Goal: Check status: Check status

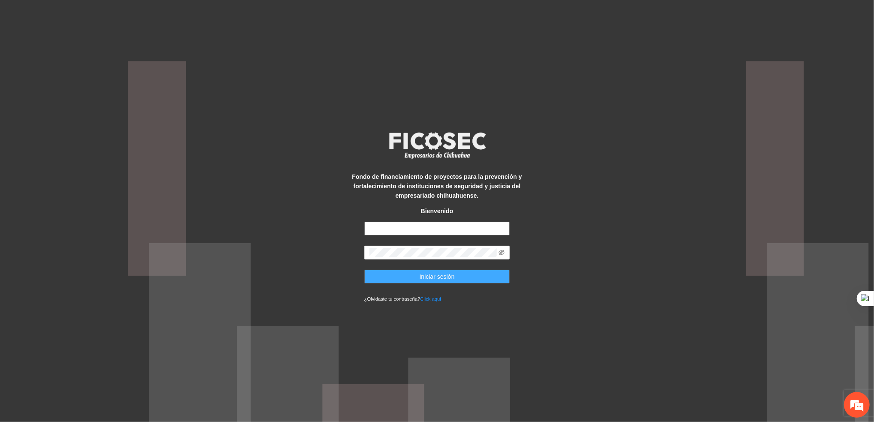
type input "**********"
click at [418, 274] on button "Iniciar sesión" at bounding box center [437, 277] width 146 height 14
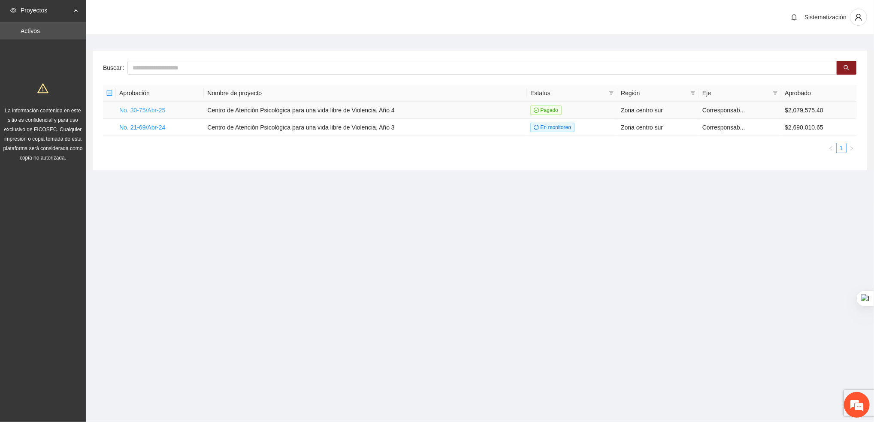
click at [133, 107] on link "No. 30-75/Abr-25" at bounding box center [142, 110] width 46 height 7
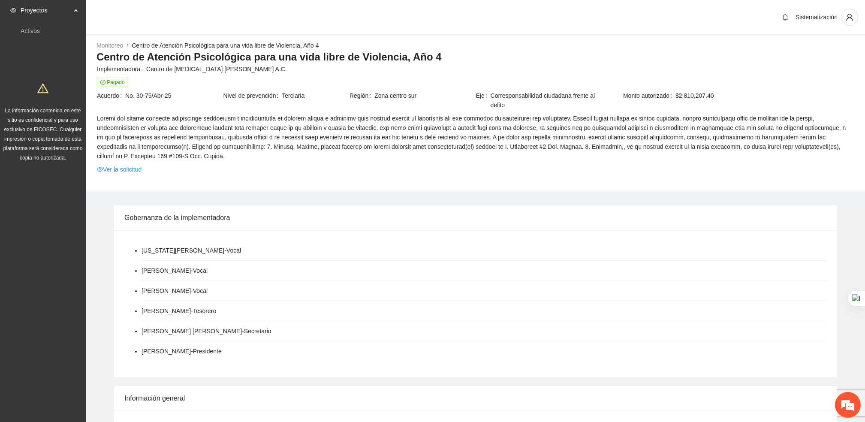
scroll to position [386, 0]
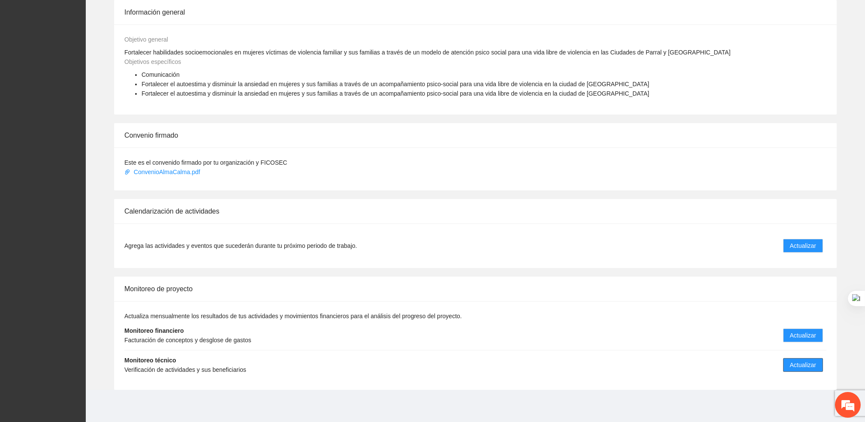
click at [808, 364] on span "Actualizar" at bounding box center [803, 364] width 26 height 9
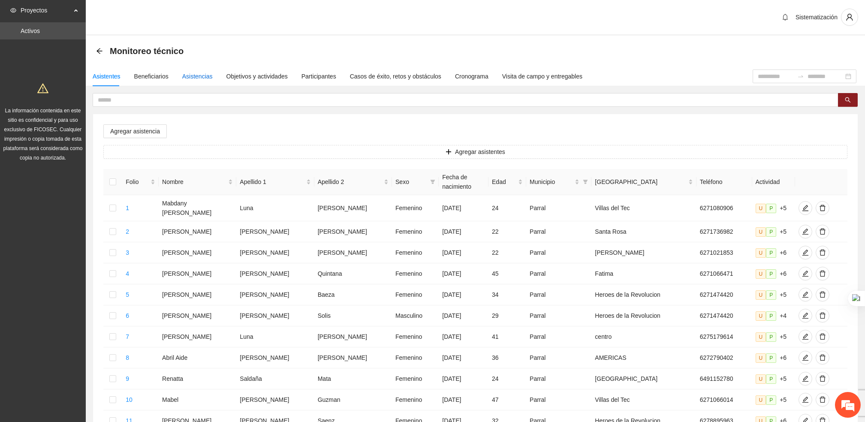
click at [190, 75] on div "Asistencias" at bounding box center [197, 76] width 30 height 9
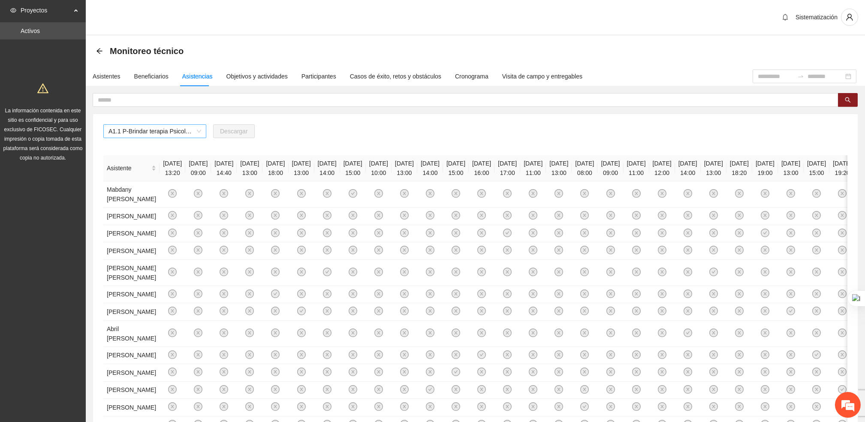
click at [183, 133] on span "A1.1 P-Brindar terapia Psicológica en Parral" at bounding box center [155, 131] width 93 height 13
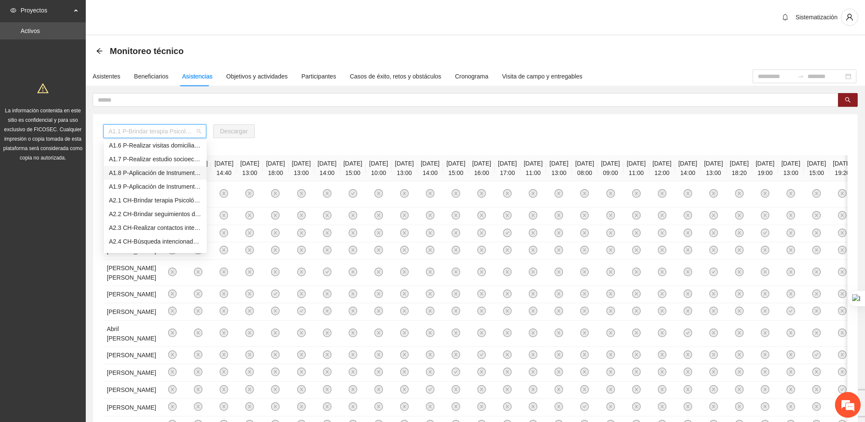
scroll to position [72, 0]
click at [123, 202] on div "A2.1 CH-Brindar terapia Psicológica en [GEOGRAPHIC_DATA]" at bounding box center [155, 199] width 93 height 9
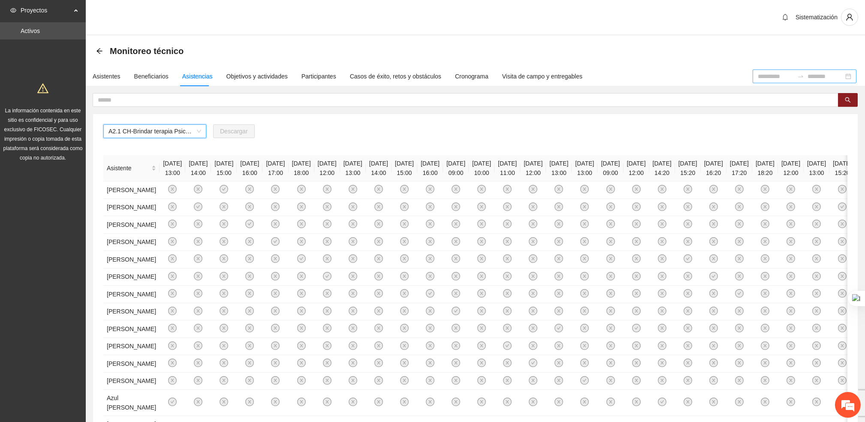
click at [758, 76] on input at bounding box center [776, 76] width 36 height 9
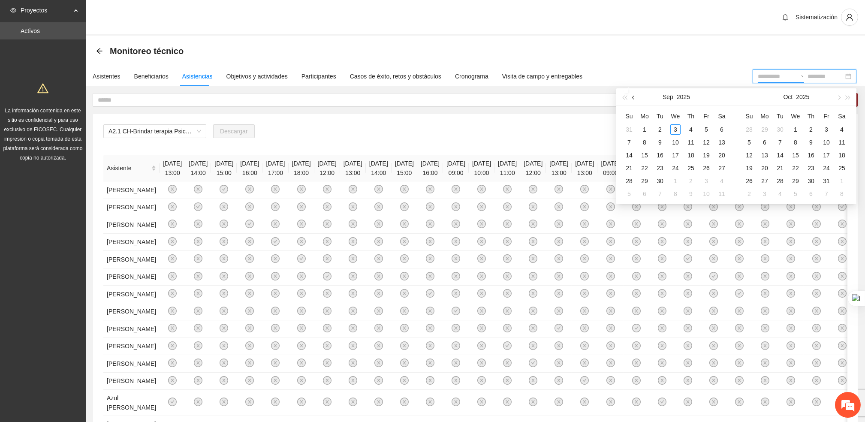
click at [633, 98] on span "button" at bounding box center [634, 97] width 4 height 4
type input "**********"
click at [707, 128] on div "1" at bounding box center [706, 129] width 10 height 10
type input "**********"
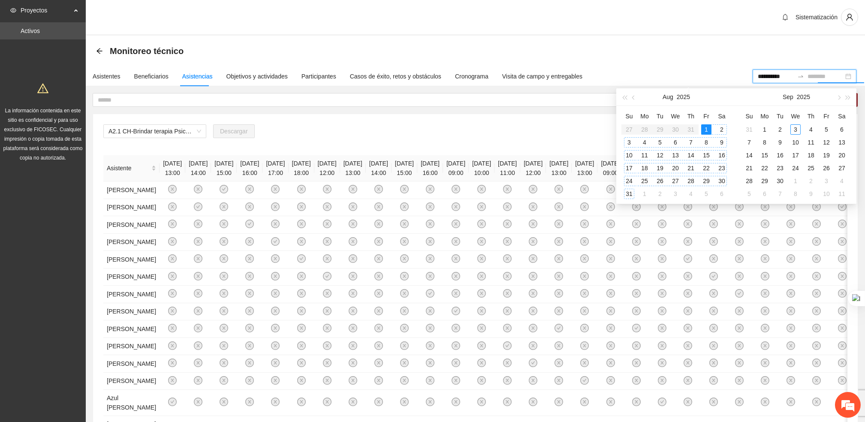
type input "**********"
click at [631, 197] on div "31" at bounding box center [629, 194] width 10 height 10
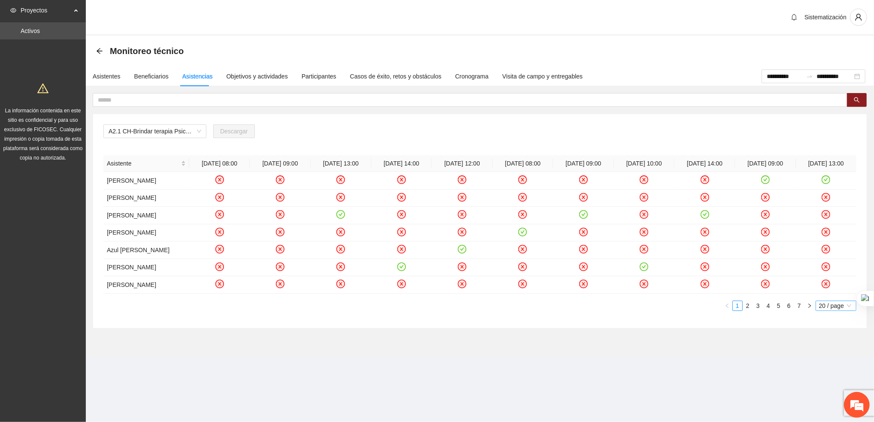
click at [828, 302] on span "20 / page" at bounding box center [836, 305] width 34 height 9
click at [838, 367] on div "100 / page" at bounding box center [835, 363] width 41 height 14
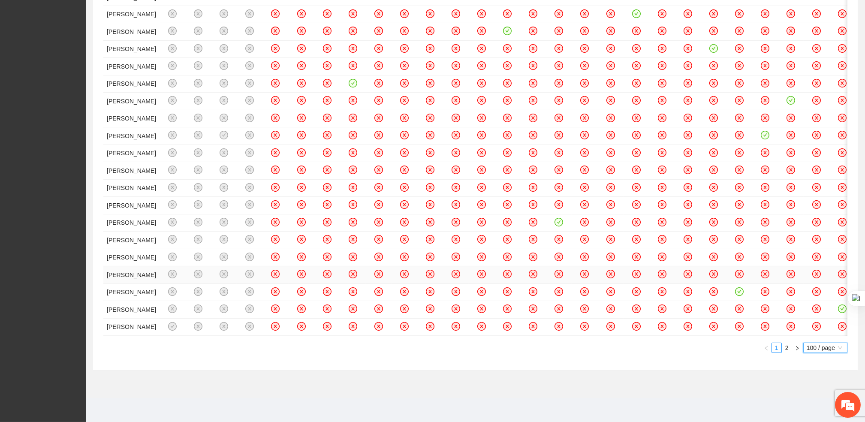
scroll to position [1991, 0]
click at [836, 349] on span "100 / page" at bounding box center [825, 347] width 37 height 9
click at [830, 362] on div "10 / page" at bounding box center [826, 363] width 34 height 9
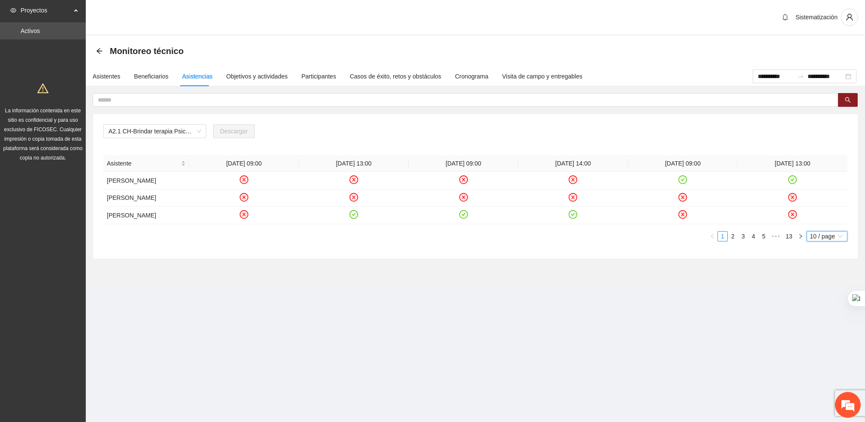
scroll to position [0, 0]
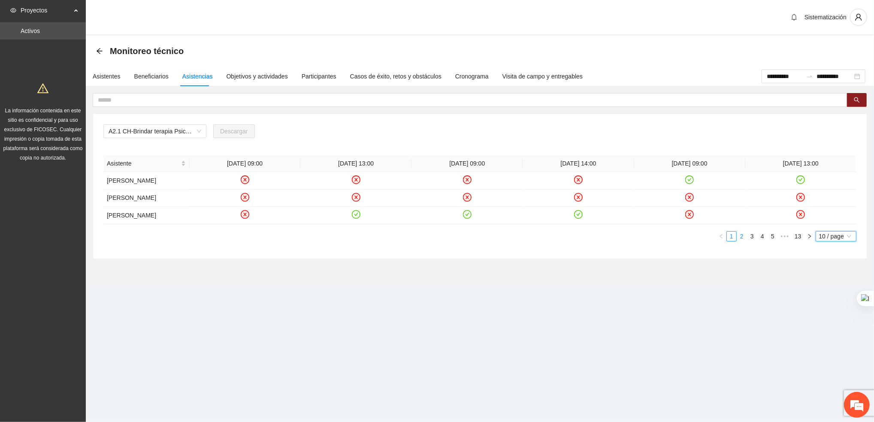
click at [743, 239] on link "2" at bounding box center [741, 236] width 9 height 9
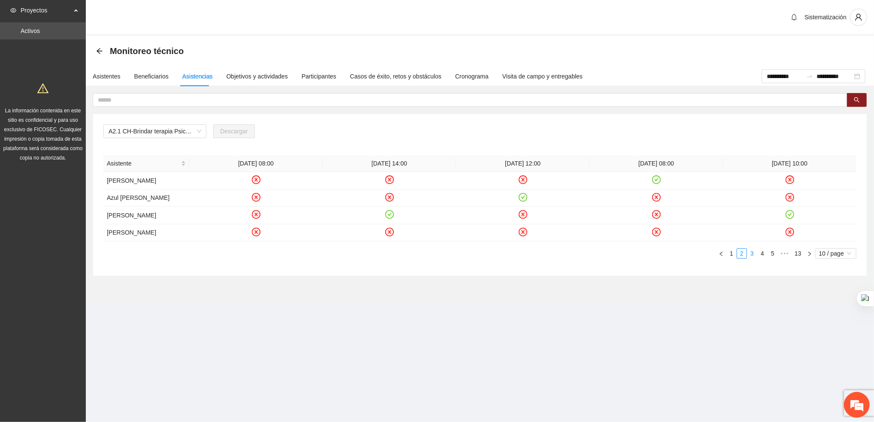
click at [752, 253] on link "3" at bounding box center [751, 253] width 9 height 9
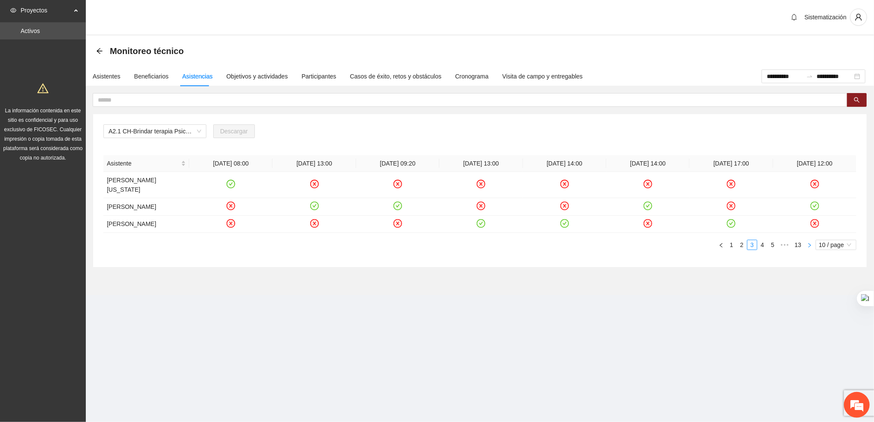
click at [810, 250] on button "button" at bounding box center [809, 245] width 10 height 10
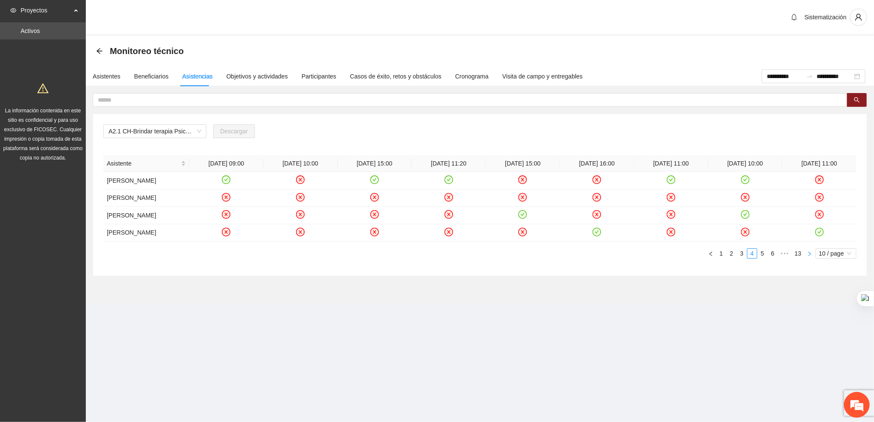
click at [807, 257] on icon "right" at bounding box center [809, 253] width 5 height 5
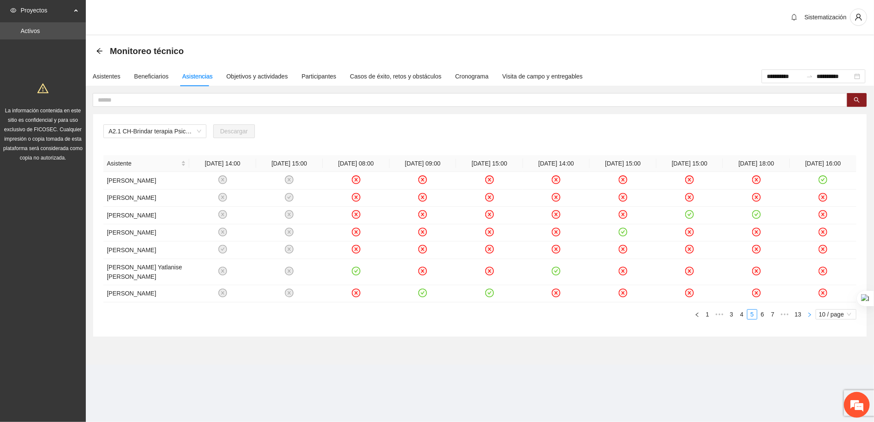
click at [807, 317] on icon "right" at bounding box center [809, 314] width 5 height 5
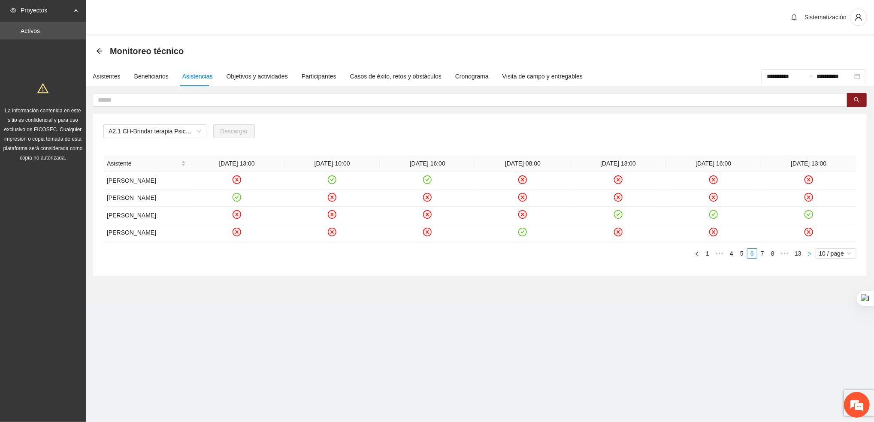
click at [808, 257] on icon "right" at bounding box center [809, 253] width 5 height 5
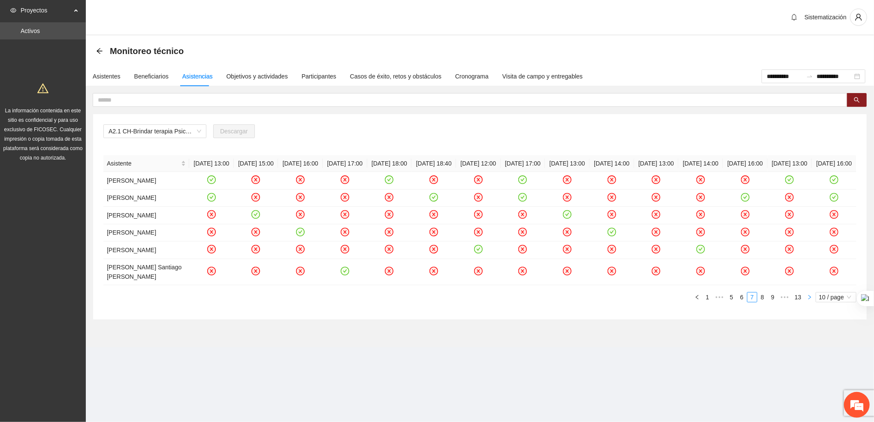
click at [807, 302] on button "button" at bounding box center [809, 297] width 10 height 10
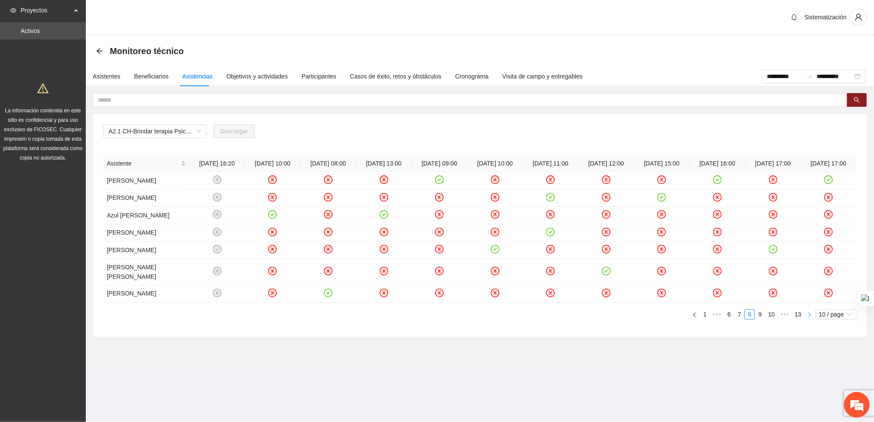
click at [809, 317] on icon "right" at bounding box center [809, 314] width 5 height 5
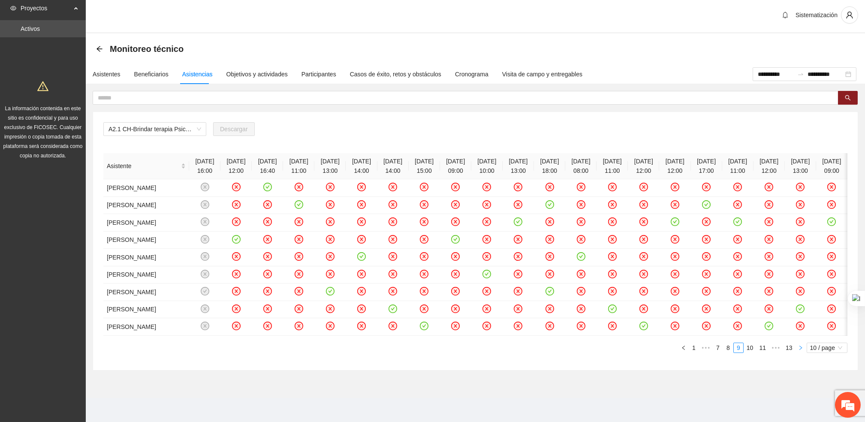
click at [800, 350] on icon "right" at bounding box center [800, 347] width 5 height 5
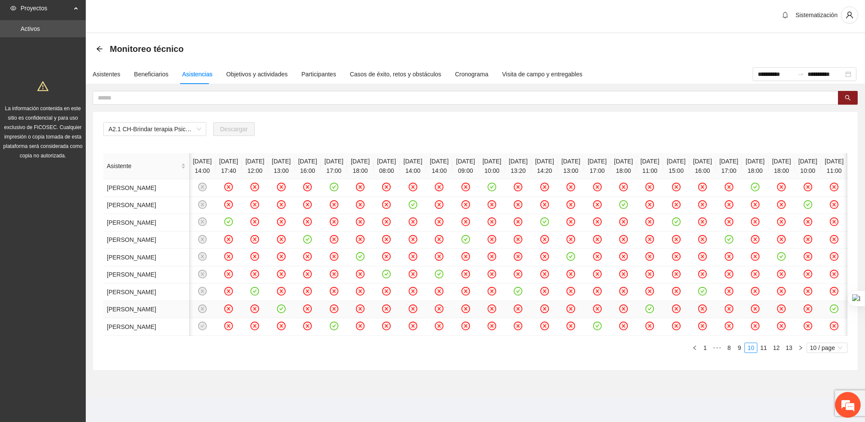
scroll to position [231, 0]
click at [799, 350] on icon "right" at bounding box center [800, 347] width 5 height 5
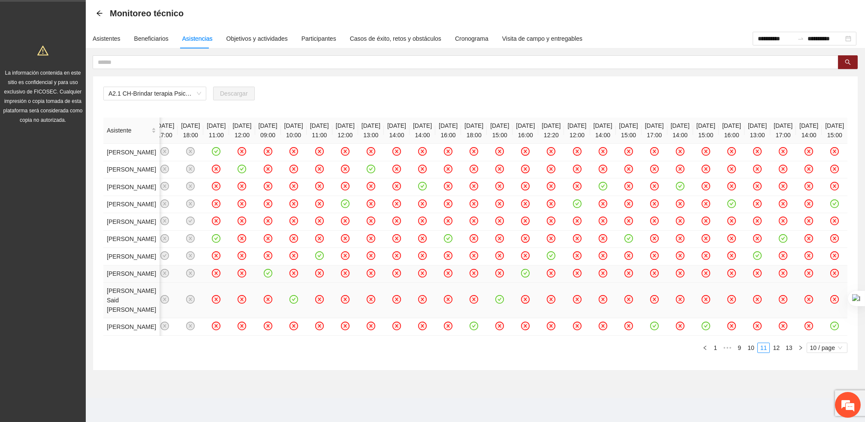
scroll to position [276, 0]
click at [800, 347] on icon "right" at bounding box center [801, 348] width 3 height 4
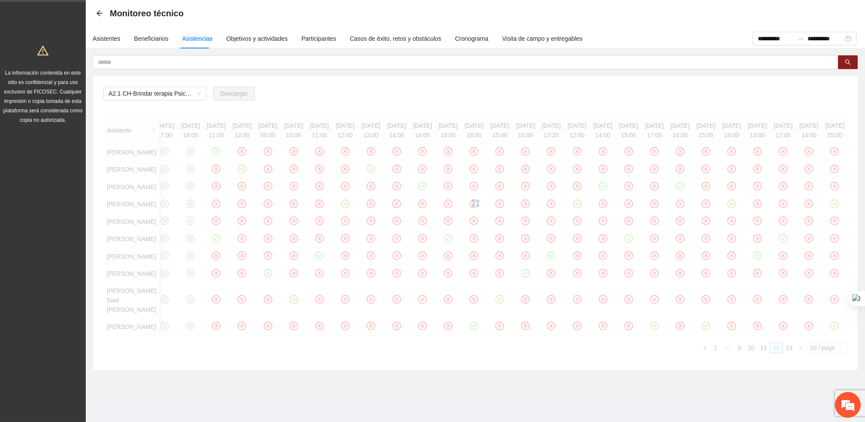
scroll to position [0, 0]
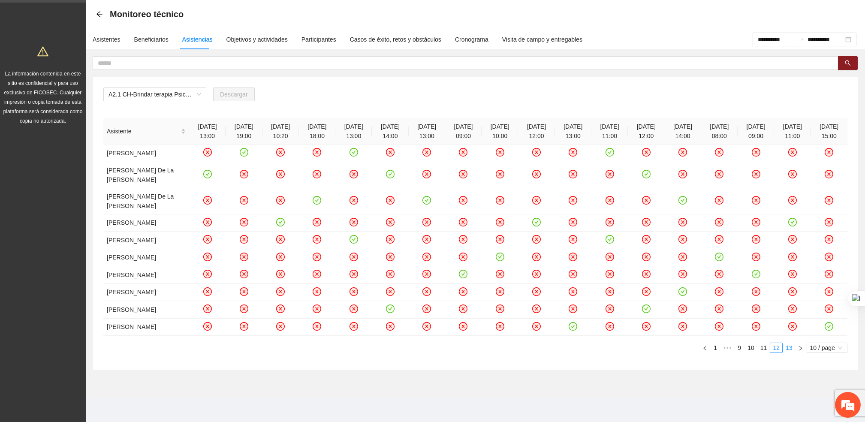
click at [788, 347] on link "13" at bounding box center [789, 347] width 12 height 9
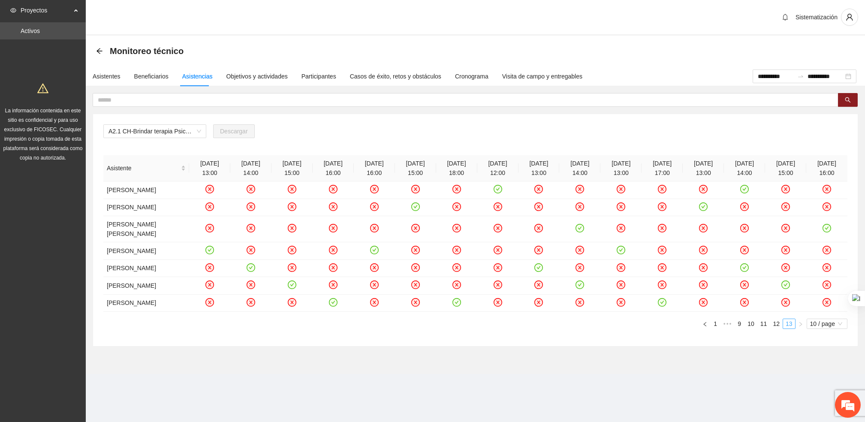
scroll to position [2, 0]
